Goal: Check status: Check status

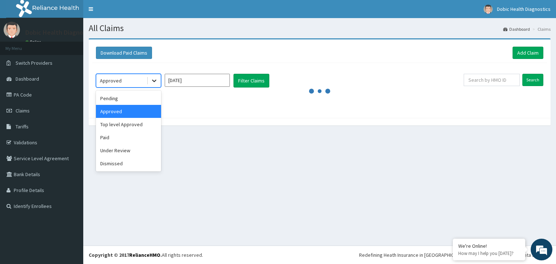
click at [152, 81] on icon at bounding box center [154, 80] width 7 height 7
click at [143, 112] on div "Approved" at bounding box center [128, 111] width 65 height 13
click at [153, 85] on div at bounding box center [154, 80] width 13 height 13
click at [143, 126] on div "Top level Approved" at bounding box center [128, 124] width 65 height 13
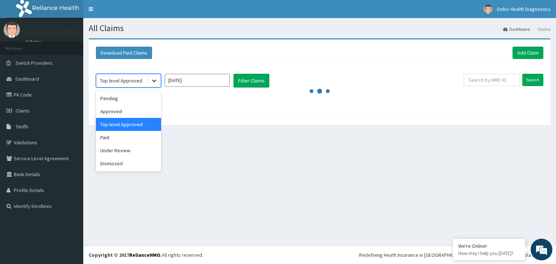
click at [152, 82] on icon at bounding box center [154, 80] width 7 height 7
click at [135, 115] on div "Approved" at bounding box center [128, 111] width 65 height 13
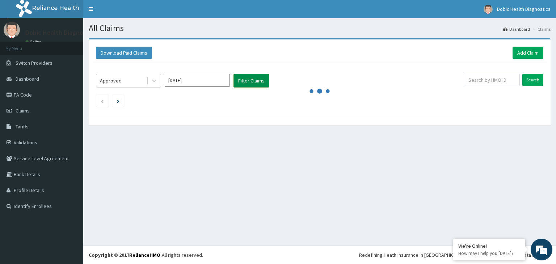
click at [242, 84] on button "Filter Claims" at bounding box center [251, 81] width 36 height 14
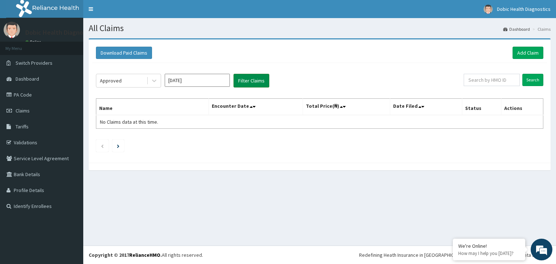
click at [242, 84] on button "Filter Claims" at bounding box center [251, 81] width 36 height 14
click at [23, 131] on link "Tariffs" at bounding box center [41, 127] width 83 height 16
